Goal: Information Seeking & Learning: Learn about a topic

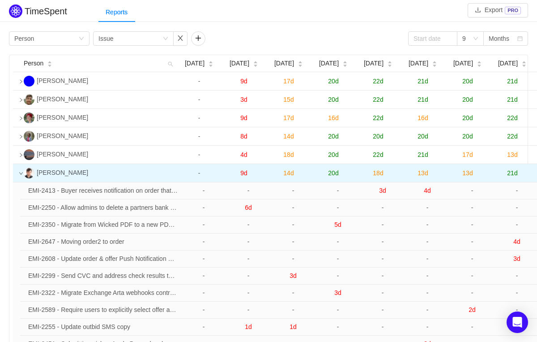
click at [20, 182] on td at bounding box center [16, 173] width 7 height 18
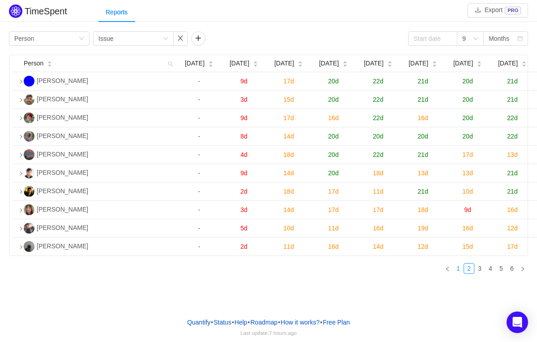
click at [454, 273] on link "1" at bounding box center [459, 268] width 10 height 10
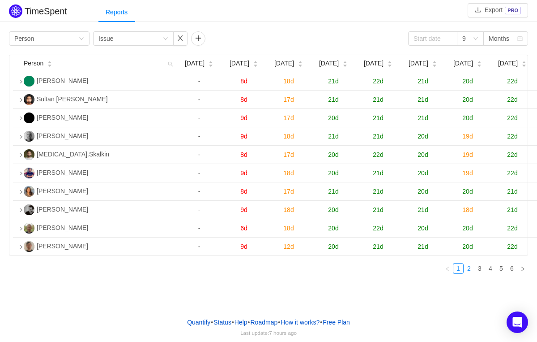
click at [470, 273] on link "2" at bounding box center [469, 268] width 10 height 10
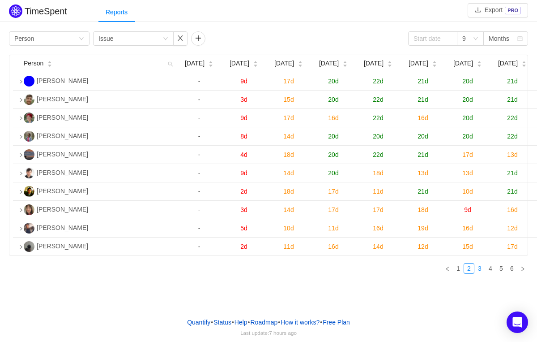
click at [478, 273] on link "3" at bounding box center [480, 268] width 10 height 10
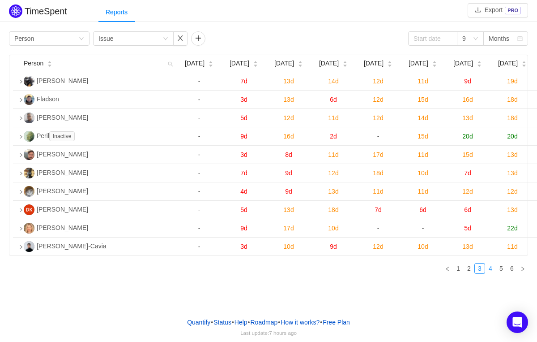
click at [486, 273] on link "4" at bounding box center [491, 268] width 10 height 10
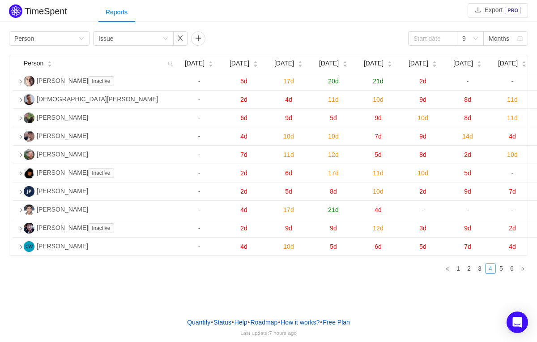
click at [494, 273] on link "4" at bounding box center [491, 268] width 10 height 10
click at [505, 273] on link "5" at bounding box center [502, 268] width 10 height 10
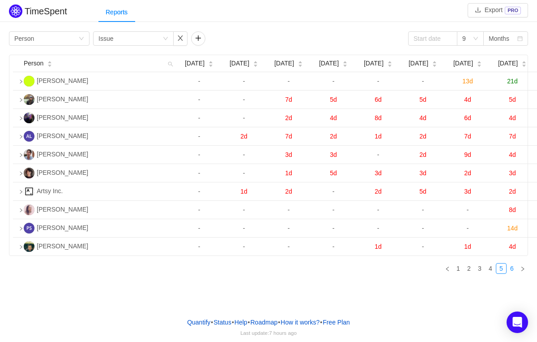
click at [512, 273] on link "6" at bounding box center [512, 268] width 10 height 10
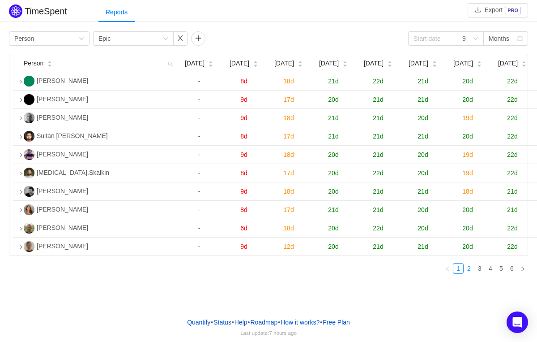
click at [470, 273] on link "2" at bounding box center [469, 268] width 10 height 10
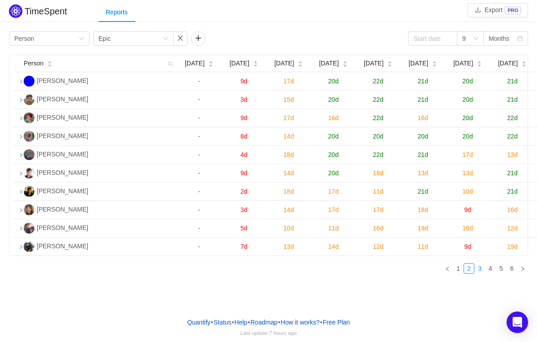
click at [482, 273] on link "3" at bounding box center [480, 268] width 10 height 10
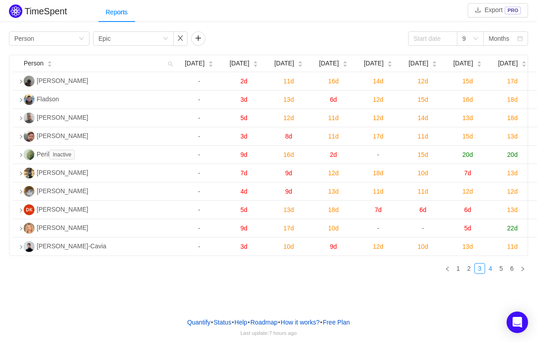
click at [492, 273] on link "4" at bounding box center [491, 268] width 10 height 10
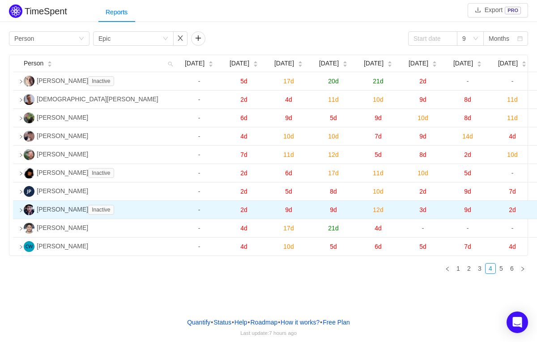
click at [21, 212] on icon "icon: right" at bounding box center [21, 210] width 4 height 4
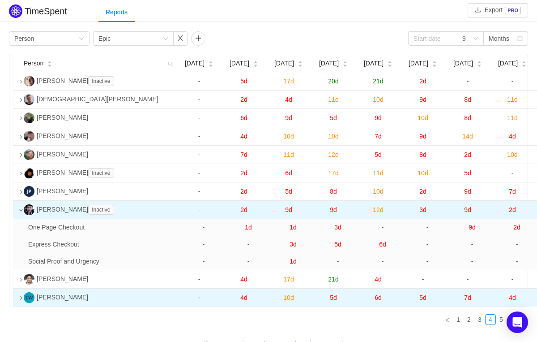
scroll to position [31, 0]
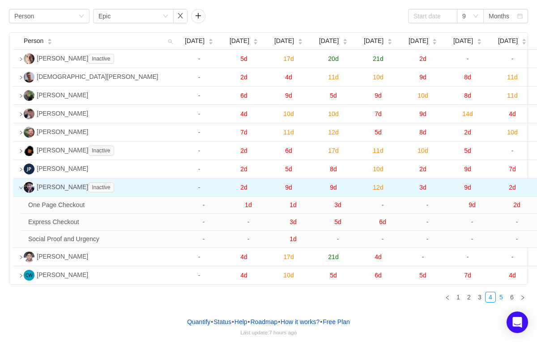
click at [499, 297] on link "5" at bounding box center [502, 297] width 10 height 10
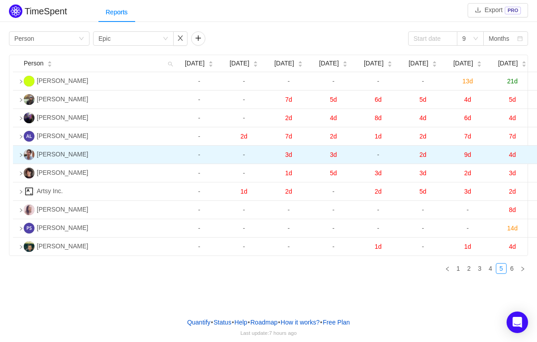
click at [21, 157] on icon "icon: right" at bounding box center [21, 155] width 2 height 4
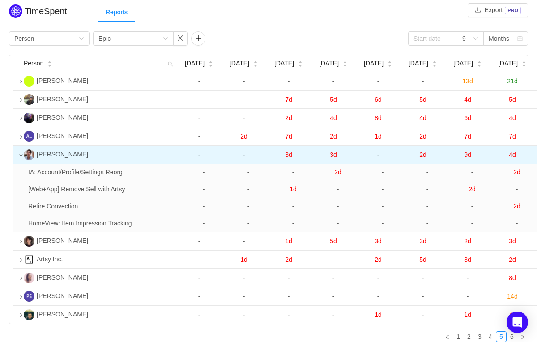
click at [20, 157] on icon "icon: down" at bounding box center [21, 155] width 4 height 4
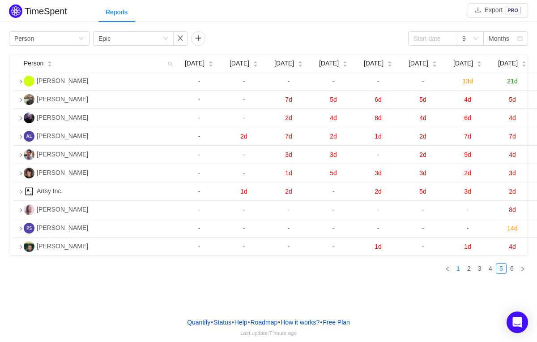
click at [458, 273] on link "1" at bounding box center [459, 268] width 10 height 10
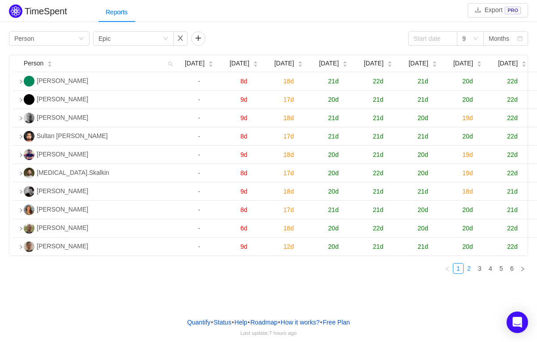
click at [469, 273] on link "2" at bounding box center [469, 268] width 10 height 10
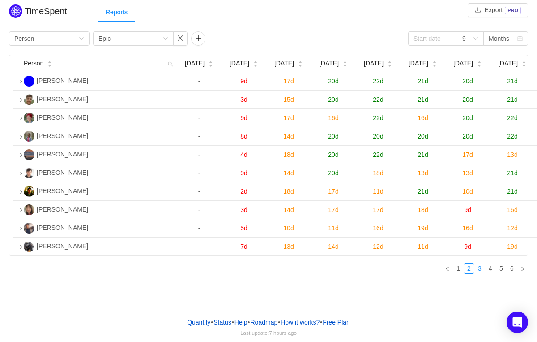
click at [483, 273] on link "3" at bounding box center [480, 268] width 10 height 10
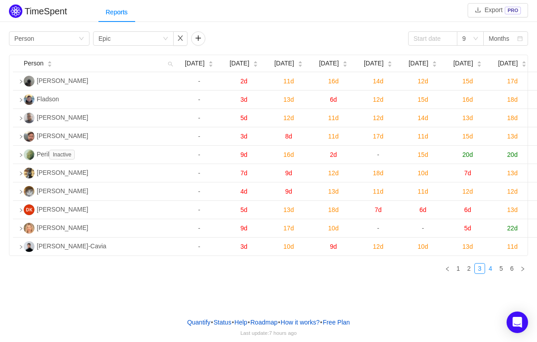
click at [489, 273] on link "4" at bounding box center [491, 268] width 10 height 10
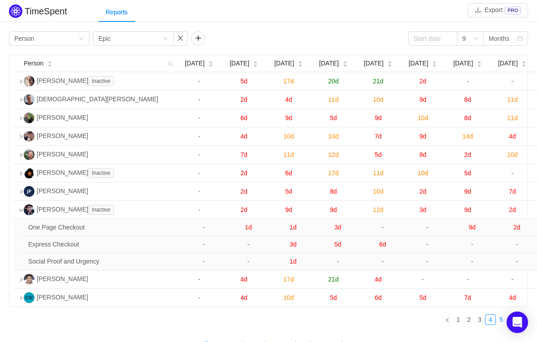
click at [501, 324] on link "5" at bounding box center [502, 319] width 10 height 10
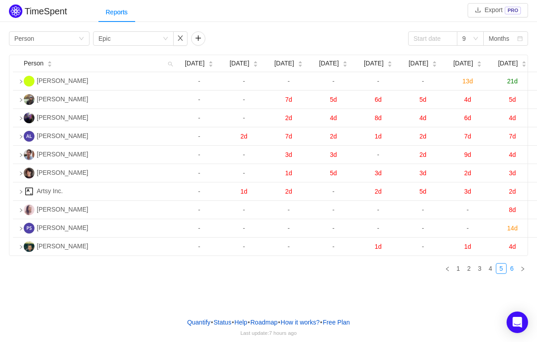
click at [513, 273] on link "6" at bounding box center [512, 268] width 10 height 10
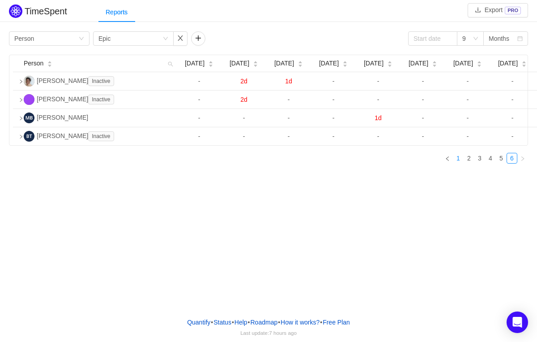
click at [455, 163] on link "1" at bounding box center [459, 158] width 10 height 10
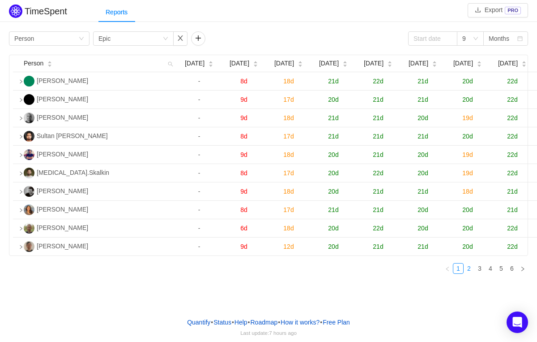
click at [466, 273] on link "2" at bounding box center [469, 268] width 10 height 10
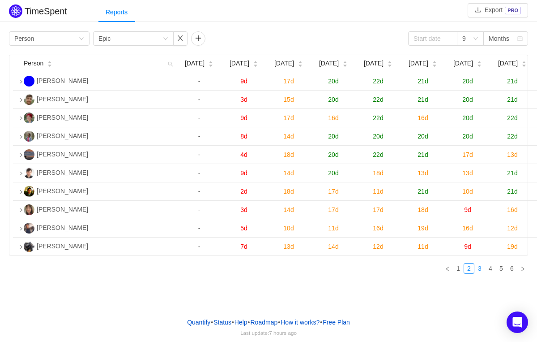
click at [481, 273] on link "3" at bounding box center [480, 268] width 10 height 10
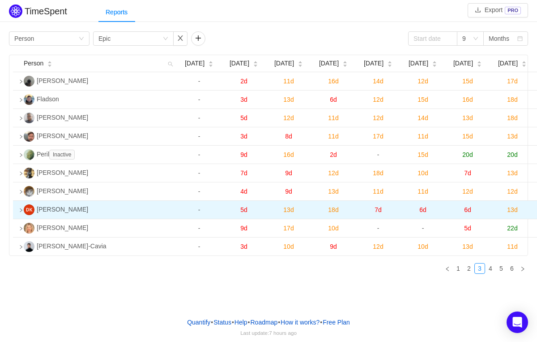
click at [21, 212] on icon "icon: right" at bounding box center [21, 210] width 4 height 4
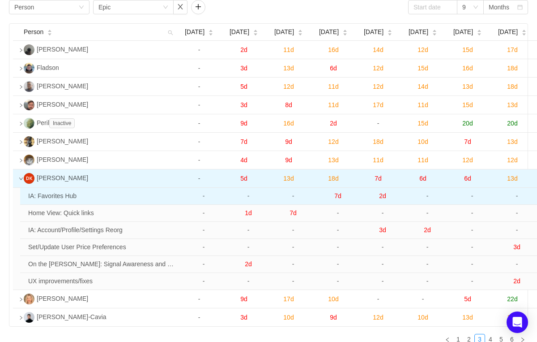
scroll to position [37, 0]
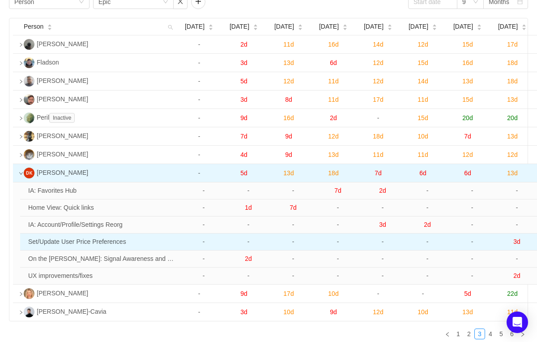
click at [519, 245] on span "3d" at bounding box center [517, 241] width 7 height 7
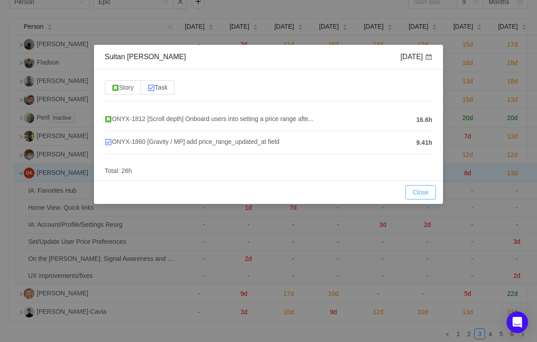
click at [429, 191] on button "Close" at bounding box center [421, 192] width 30 height 14
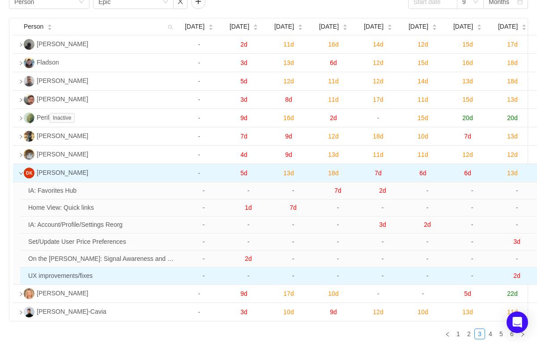
click at [519, 279] on span "2d" at bounding box center [517, 275] width 7 height 7
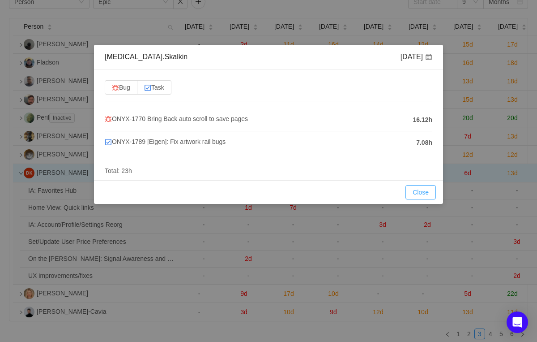
drag, startPoint x: 424, startPoint y: 189, endPoint x: 388, endPoint y: 137, distance: 63.0
click at [424, 189] on button "Close" at bounding box center [421, 192] width 30 height 14
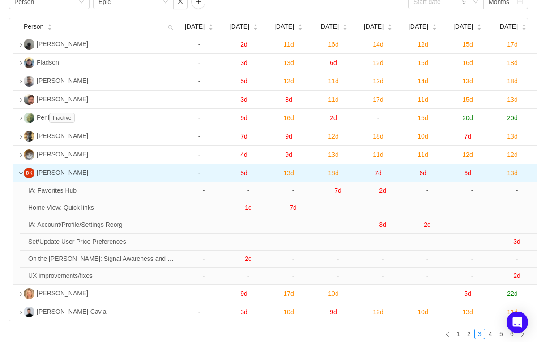
click at [19, 176] on icon "icon: down" at bounding box center [21, 173] width 4 height 4
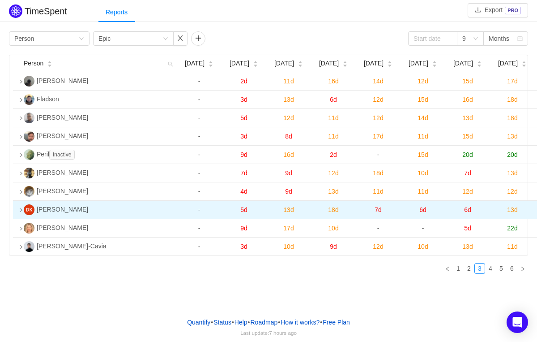
scroll to position [0, 0]
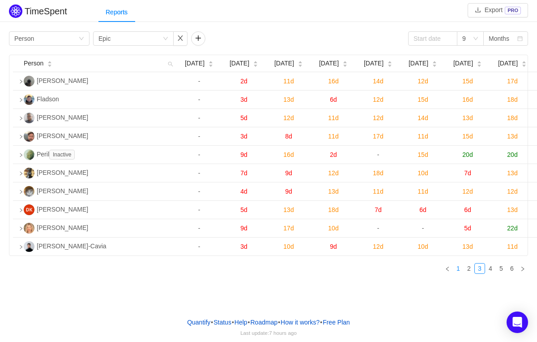
click at [462, 273] on link "1" at bounding box center [459, 268] width 10 height 10
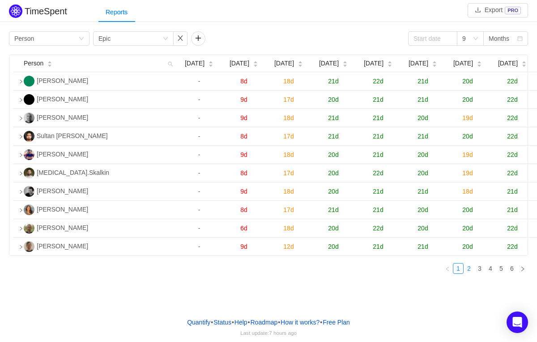
click at [470, 273] on link "2" at bounding box center [469, 268] width 10 height 10
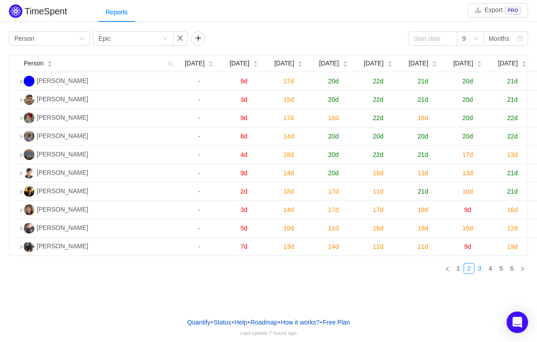
click at [480, 273] on link "3" at bounding box center [480, 268] width 10 height 10
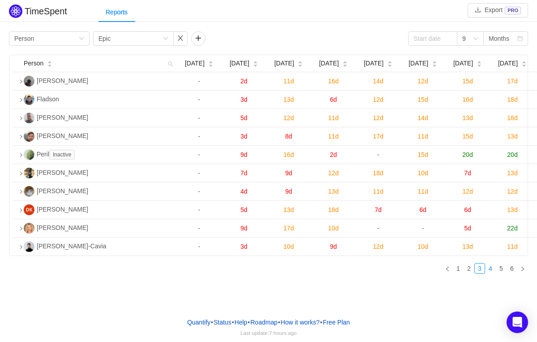
click at [490, 273] on link "4" at bounding box center [491, 268] width 10 height 10
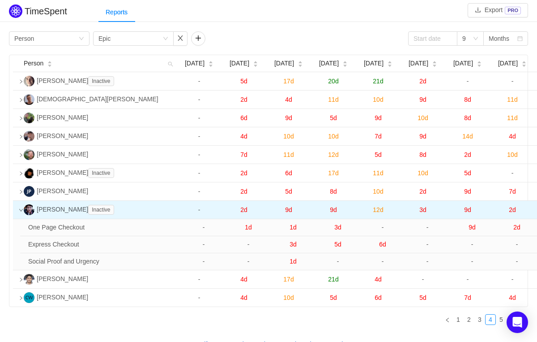
click at [20, 212] on icon "icon: down" at bounding box center [21, 210] width 4 height 4
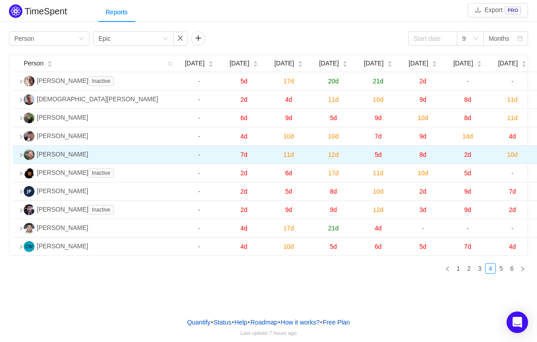
click at [19, 157] on icon "icon: right" at bounding box center [21, 155] width 4 height 4
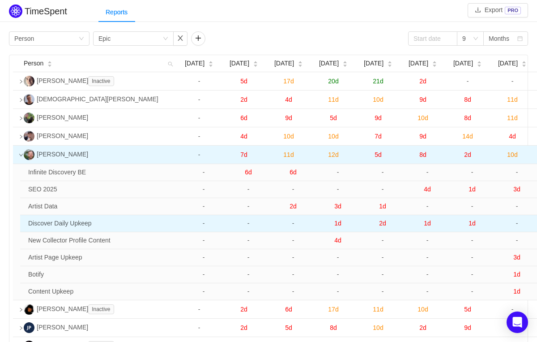
click at [382, 227] on span "2d" at bounding box center [382, 222] width 7 height 7
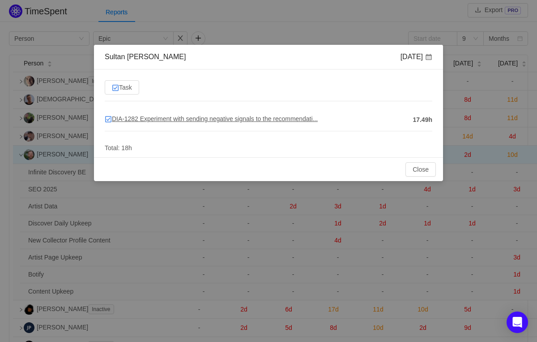
click at [305, 117] on span "DIA-1282 Experiment with sending negative signals to the recommendati..." at bounding box center [211, 118] width 213 height 7
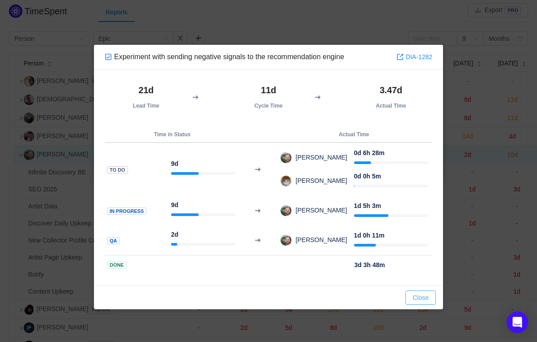
click at [429, 302] on button "Close" at bounding box center [421, 297] width 30 height 14
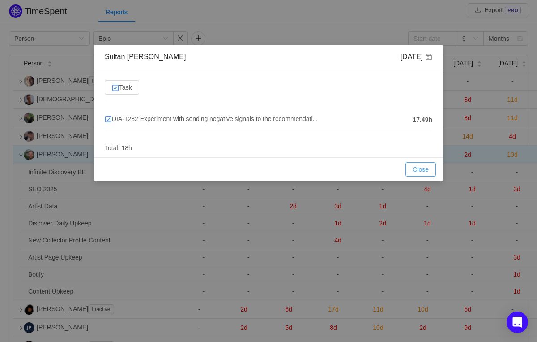
click at [428, 166] on button "Close" at bounding box center [421, 169] width 30 height 14
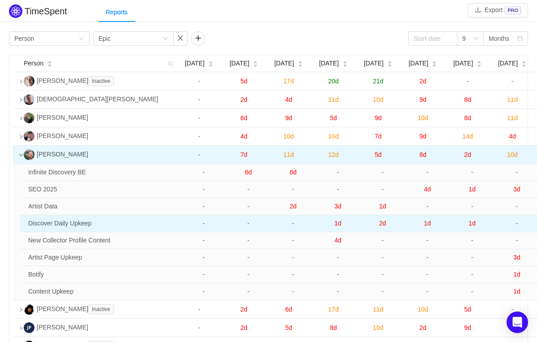
click at [386, 227] on span "2d" at bounding box center [382, 222] width 7 height 7
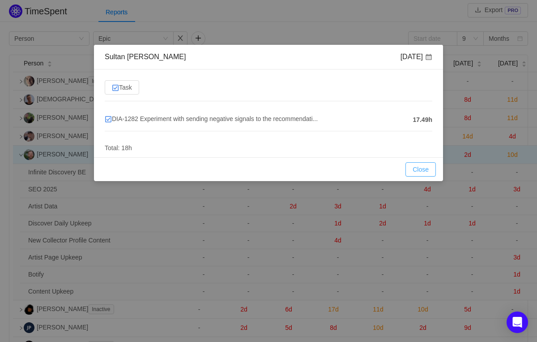
click at [421, 163] on button "Close" at bounding box center [421, 169] width 30 height 14
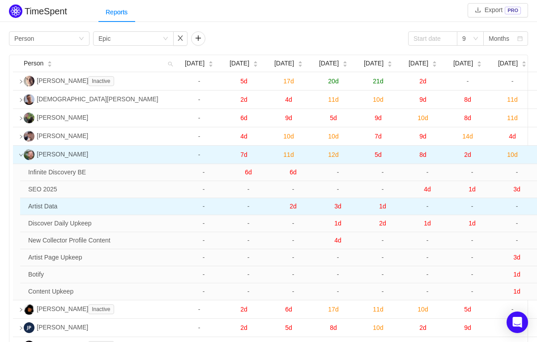
click at [383, 210] on span "1d" at bounding box center [382, 205] width 7 height 7
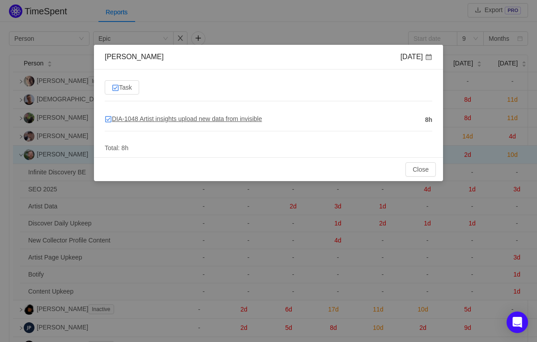
click at [242, 121] on span "DIA-1048 Artist insights upload new data from invisible" at bounding box center [183, 118] width 157 height 7
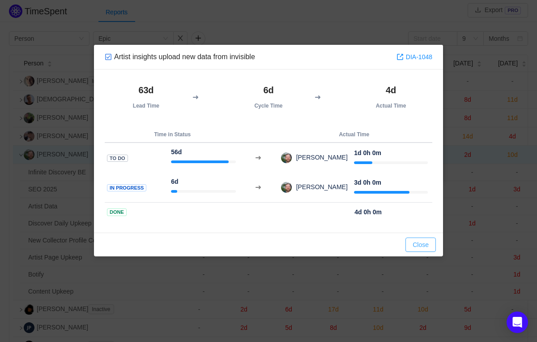
click at [432, 244] on button "Close" at bounding box center [421, 244] width 30 height 14
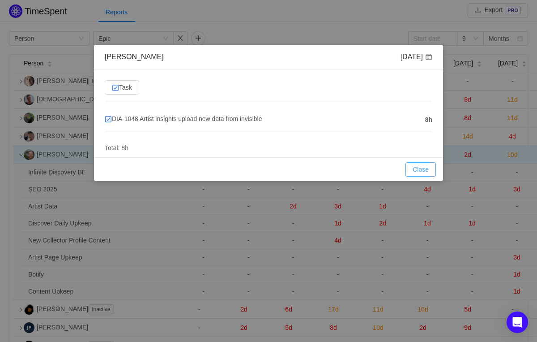
click at [412, 170] on button "Close" at bounding box center [421, 169] width 30 height 14
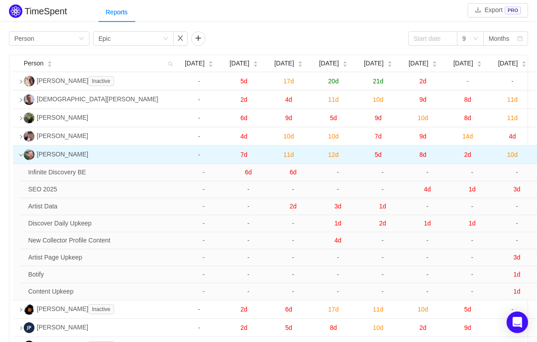
click at [21, 157] on icon "icon: down" at bounding box center [21, 155] width 4 height 4
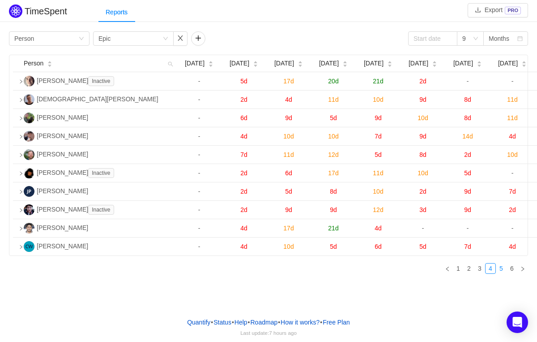
click at [503, 273] on link "5" at bounding box center [502, 268] width 10 height 10
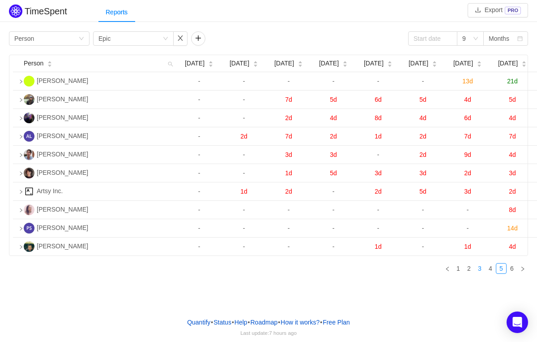
click at [481, 273] on link "3" at bounding box center [480, 268] width 10 height 10
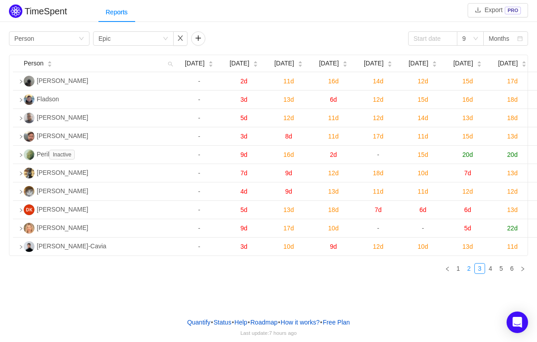
click at [472, 273] on link "2" at bounding box center [469, 268] width 10 height 10
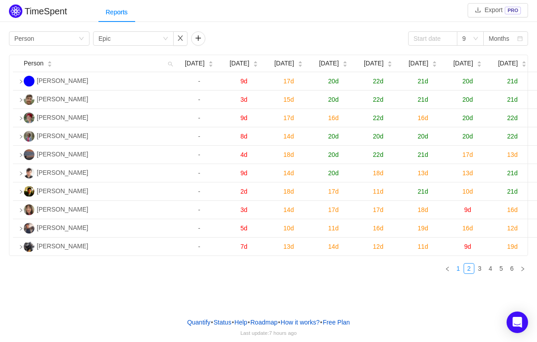
click at [462, 273] on link "1" at bounding box center [459, 268] width 10 height 10
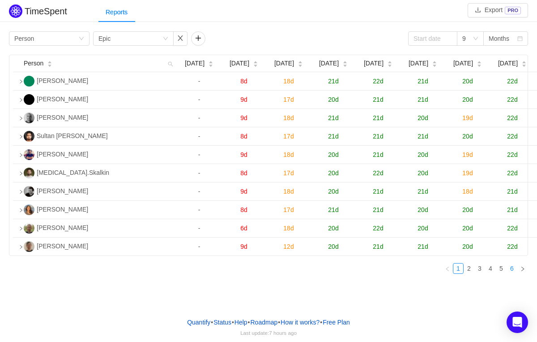
click at [511, 273] on link "6" at bounding box center [512, 268] width 10 height 10
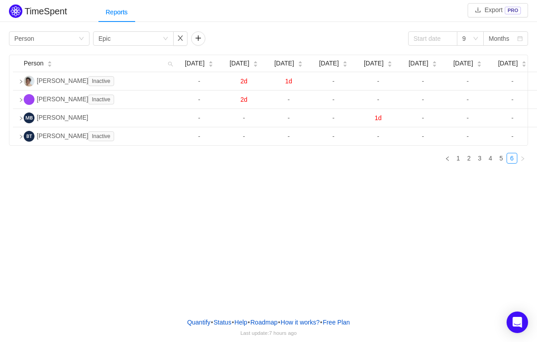
click at [504, 277] on div "TimeSpent Export PRO Reports Group by Person Group by Epic 9 Months Person Dec …" at bounding box center [268, 155] width 537 height 310
click at [504, 162] on li "5" at bounding box center [501, 158] width 11 height 11
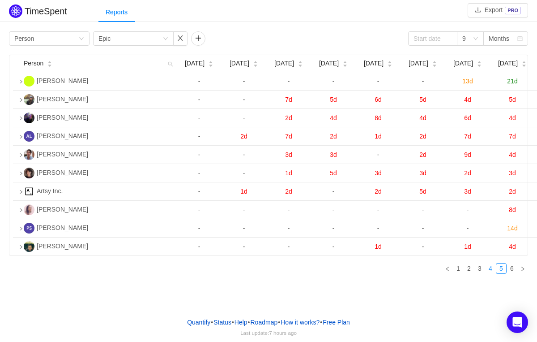
click at [493, 273] on link "4" at bounding box center [491, 268] width 10 height 10
